Goal: Find specific page/section: Find specific page/section

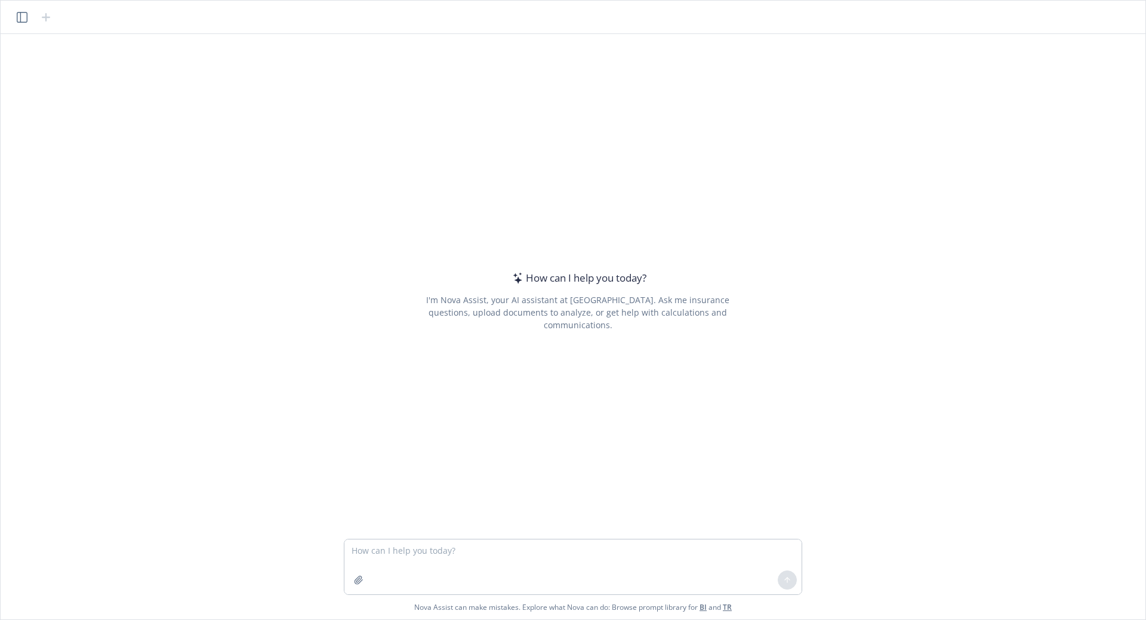
click at [459, 555] on textarea at bounding box center [572, 567] width 457 height 55
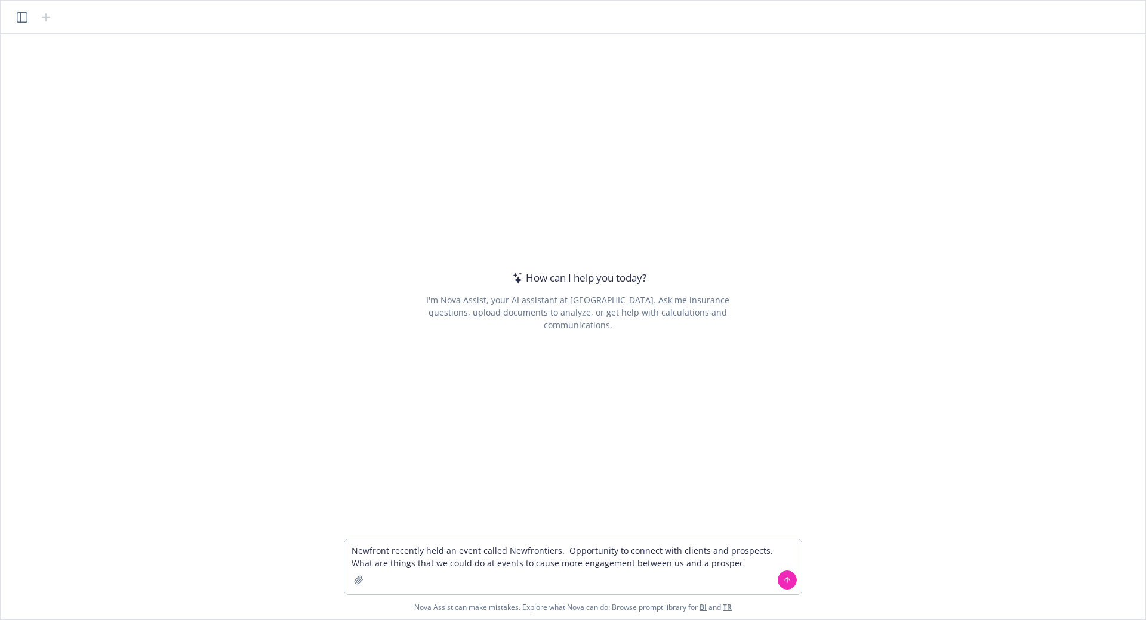
type textarea "Newfront recently held an event called Newfrontiers. Opportunity to connect wit…"
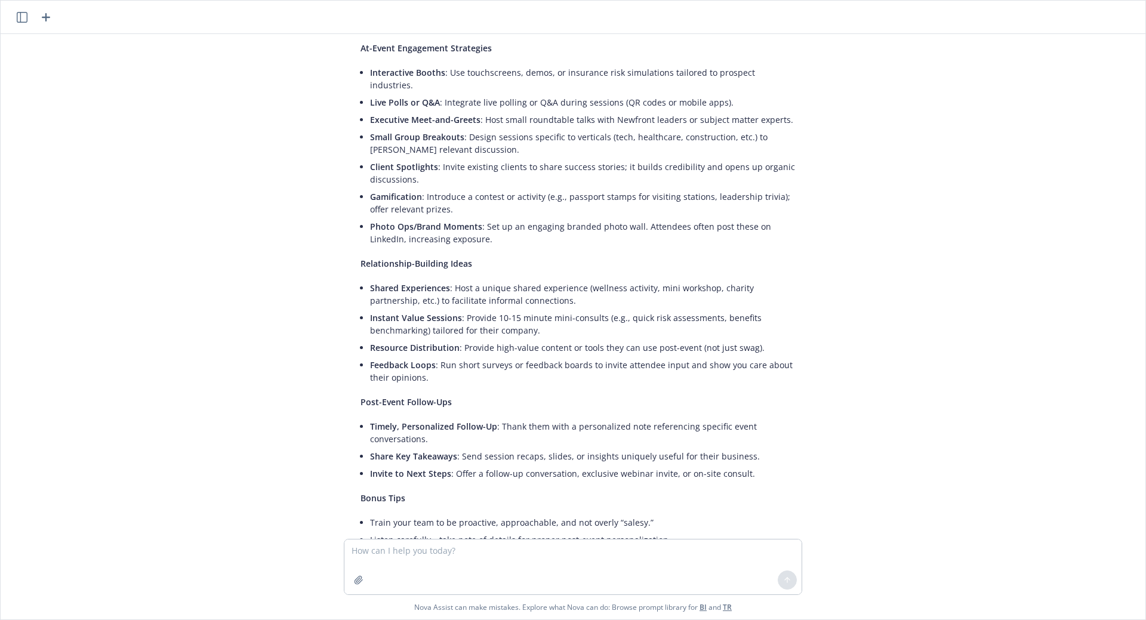
scroll to position [251, 0]
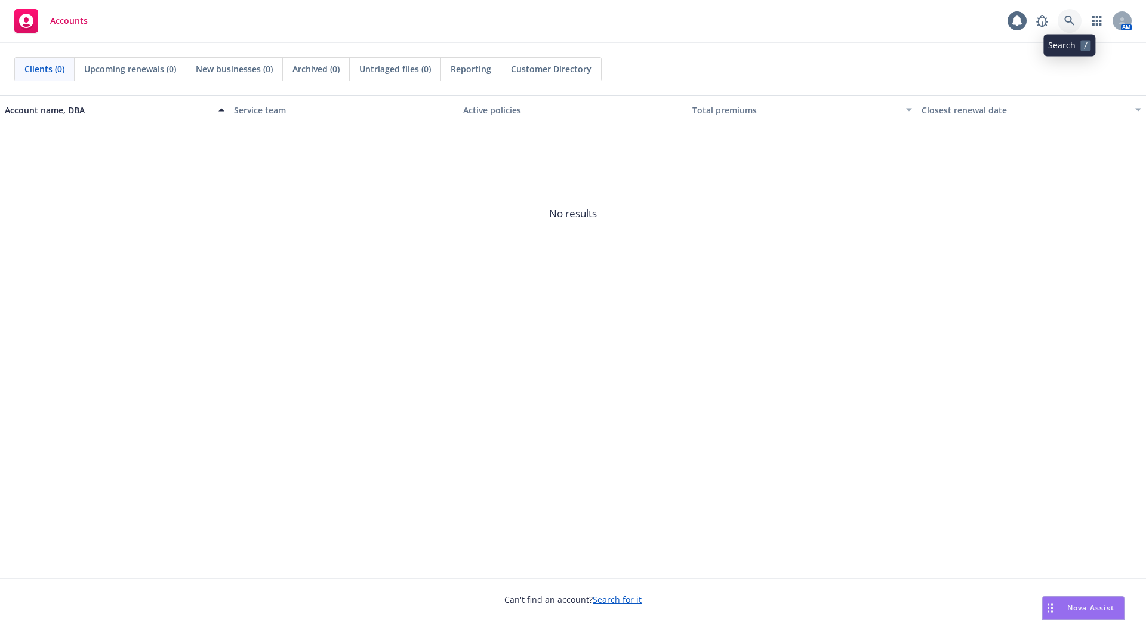
click at [1061, 19] on link at bounding box center [1070, 21] width 24 height 24
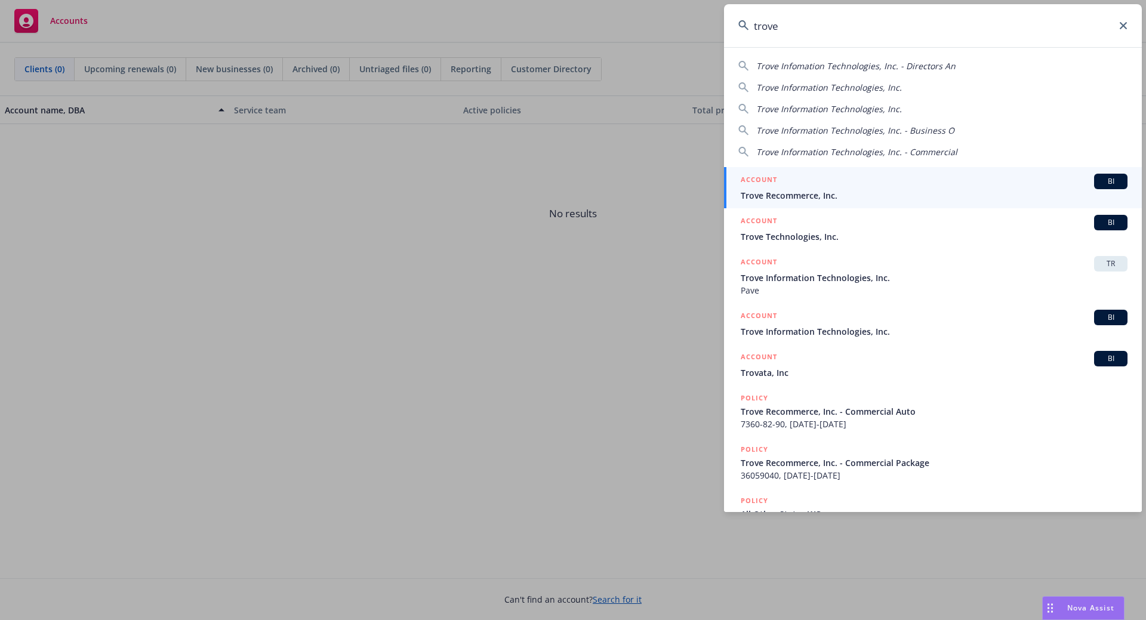
type input "trove"
click at [809, 190] on span "Trove Recommerce, Inc." at bounding box center [934, 195] width 387 height 13
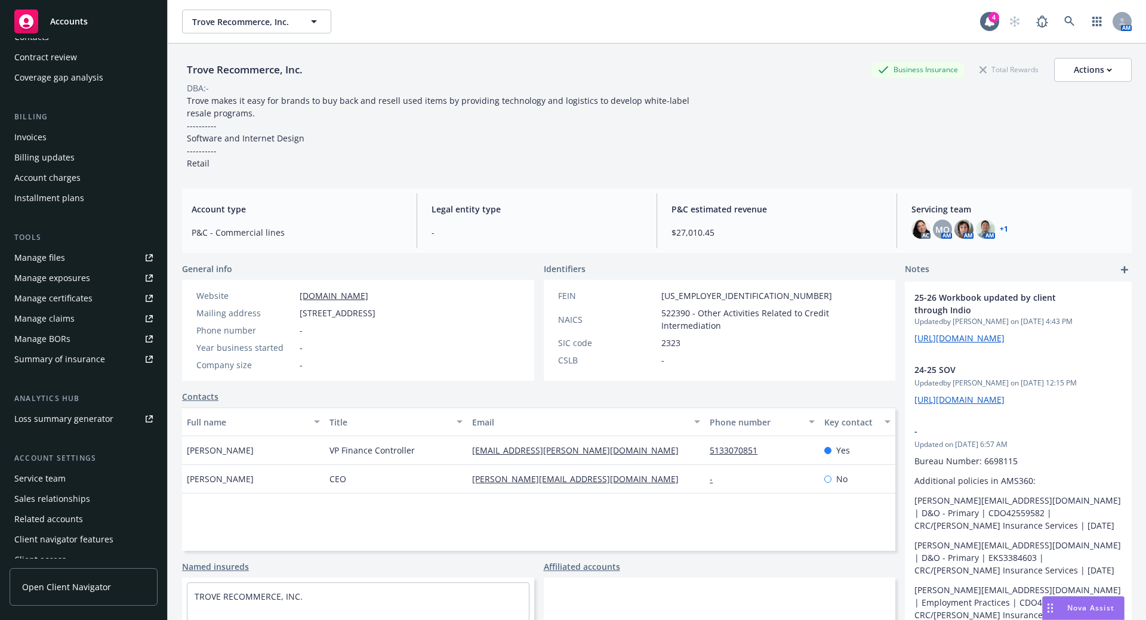
scroll to position [158, 0]
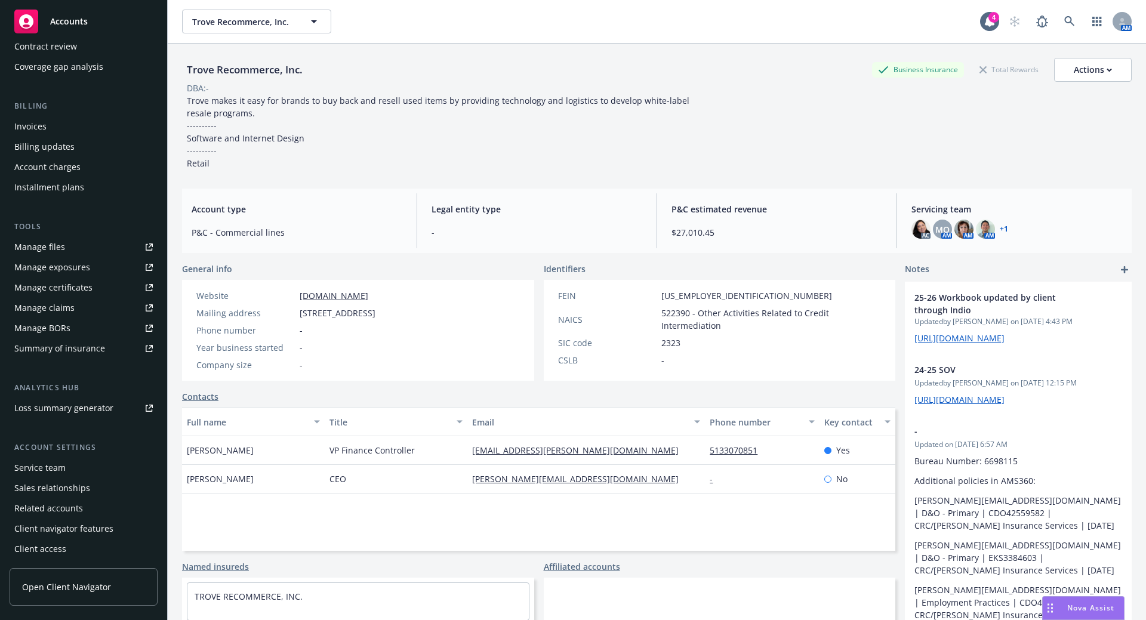
click at [48, 466] on div "Service team" at bounding box center [39, 467] width 51 height 19
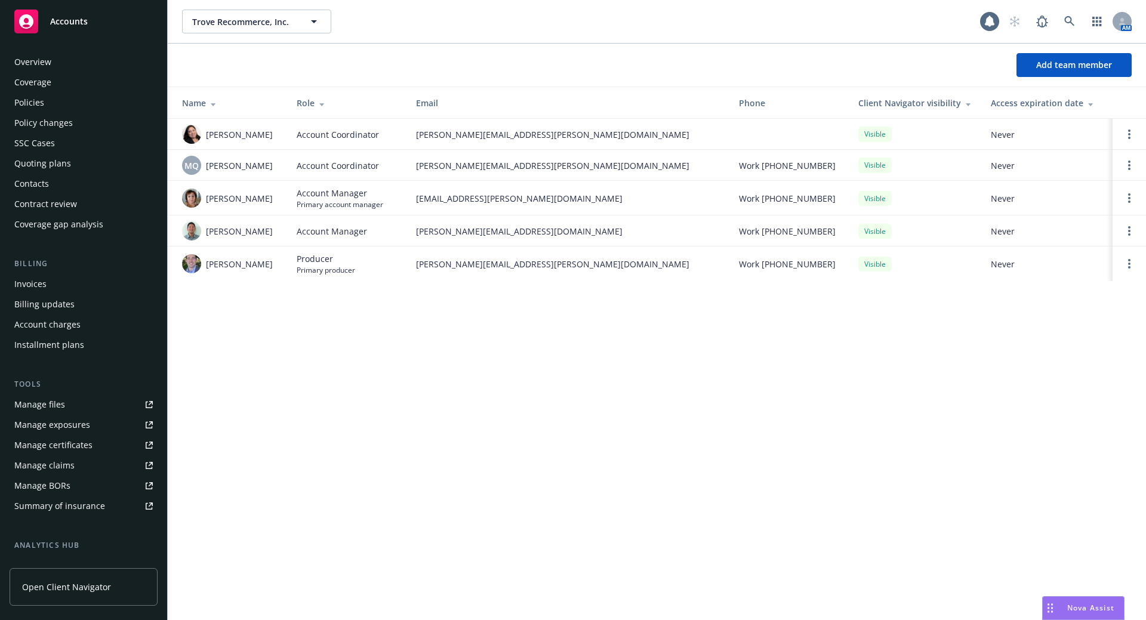
scroll to position [158, 0]
